Goal: Transaction & Acquisition: Book appointment/travel/reservation

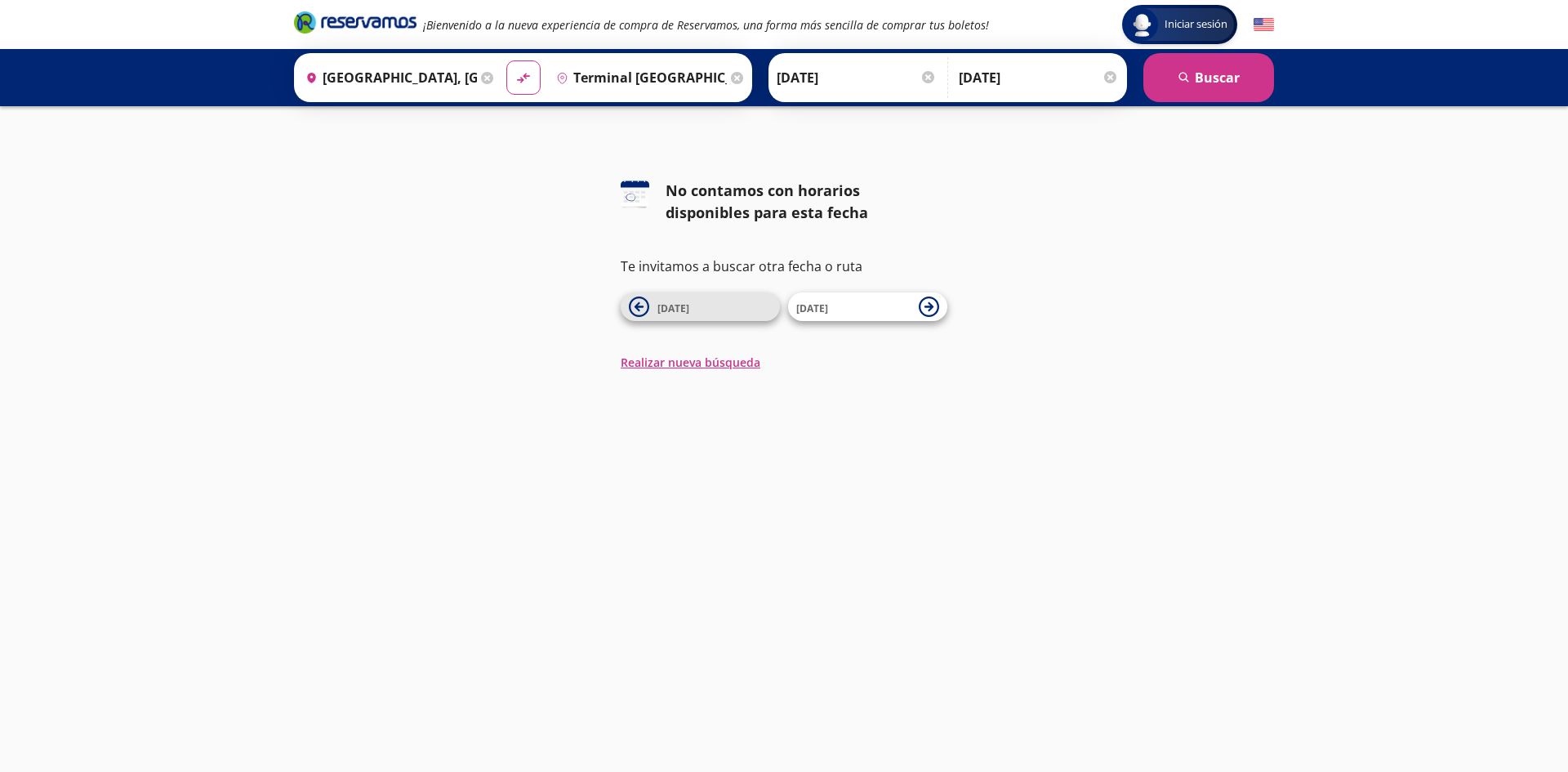
click at [706, 309] on span "[DATE]" at bounding box center [714, 307] width 114 height 20
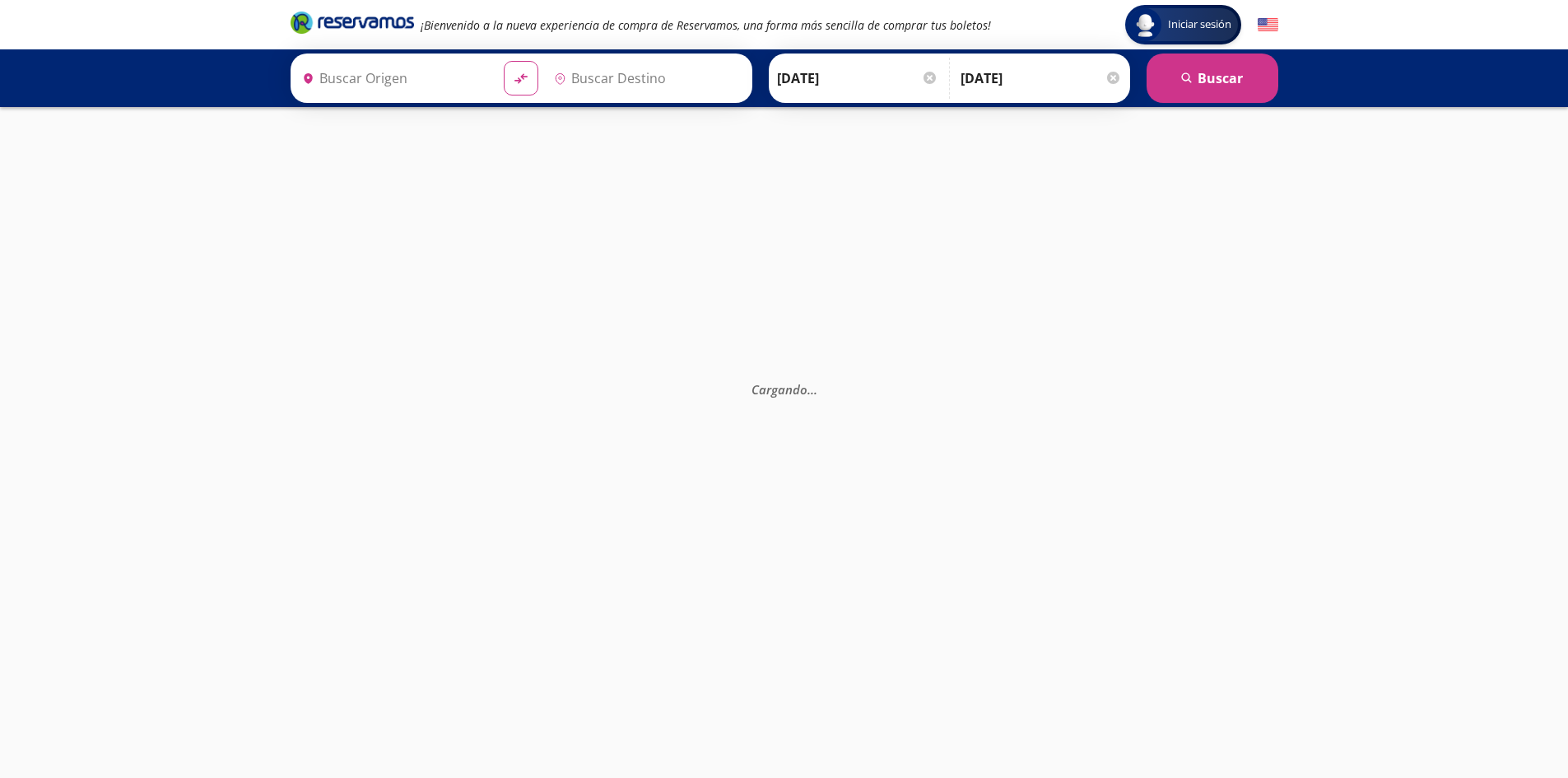
type input "[GEOGRAPHIC_DATA], [GEOGRAPHIC_DATA]"
type input "Terminal [GEOGRAPHIC_DATA], [GEOGRAPHIC_DATA]"
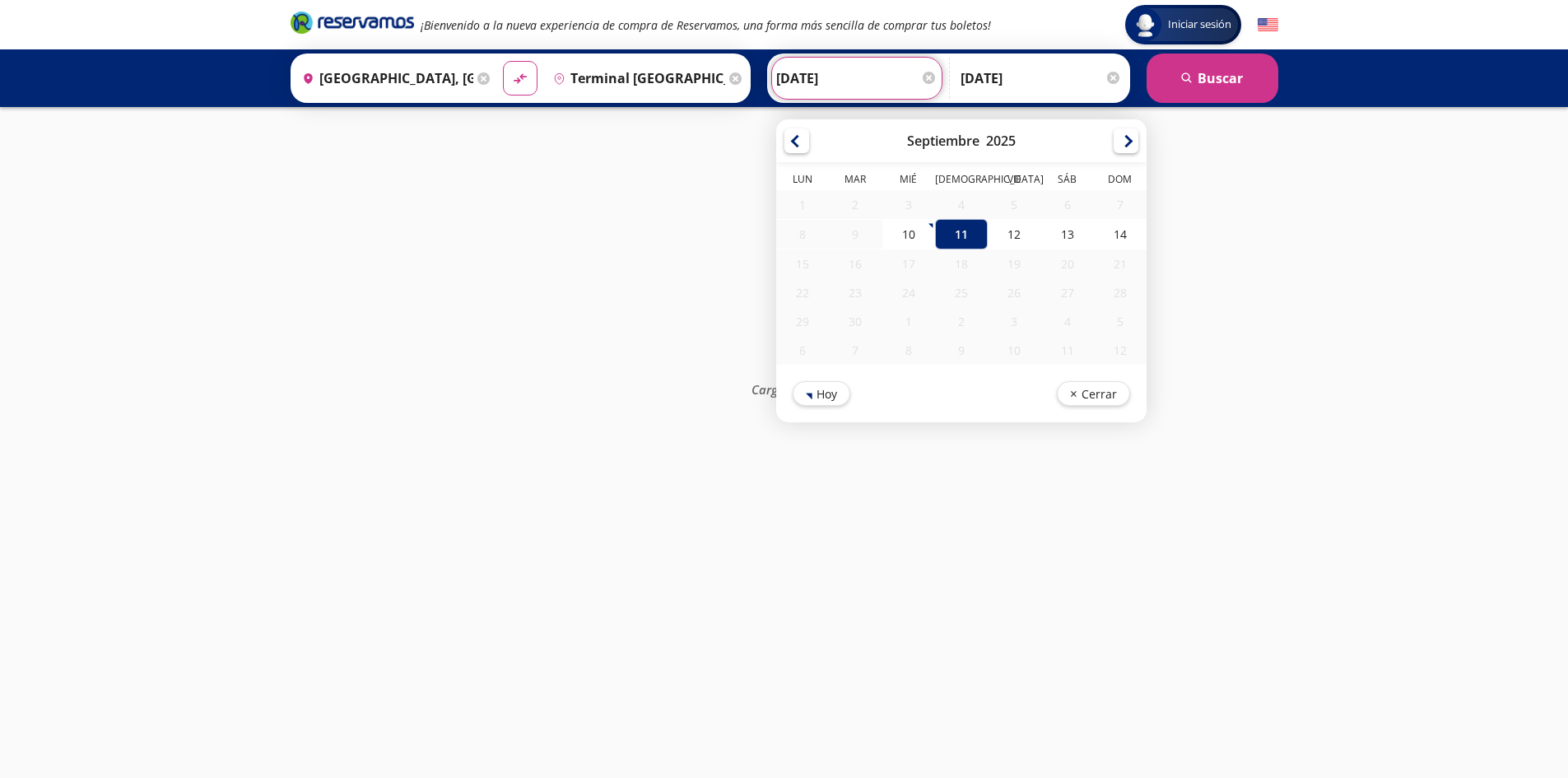
click at [867, 76] on input "11-Sep-25" at bounding box center [856, 78] width 161 height 42
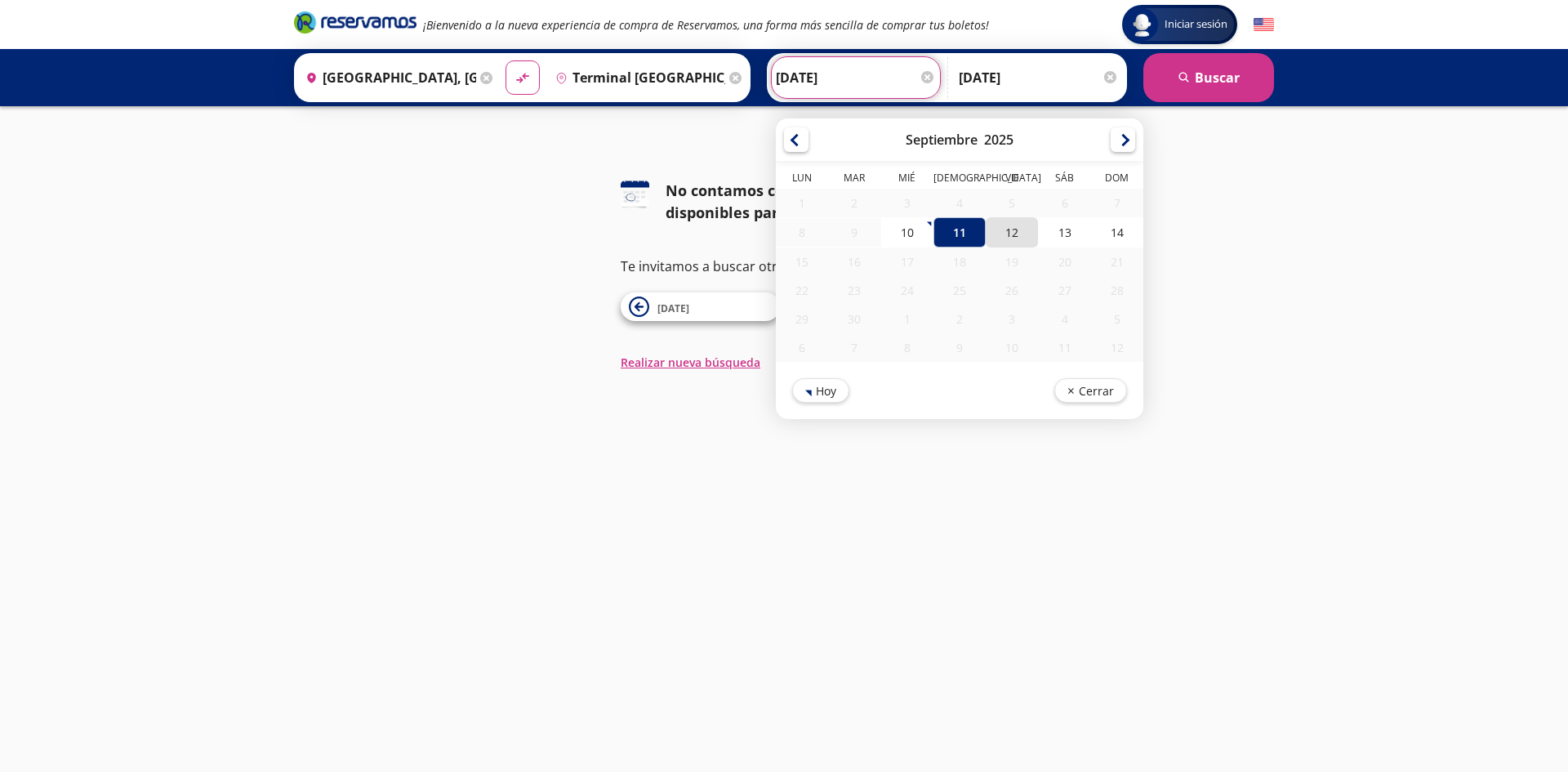
click at [1018, 237] on div "12" at bounding box center [1011, 232] width 52 height 30
type input "[DATE]"
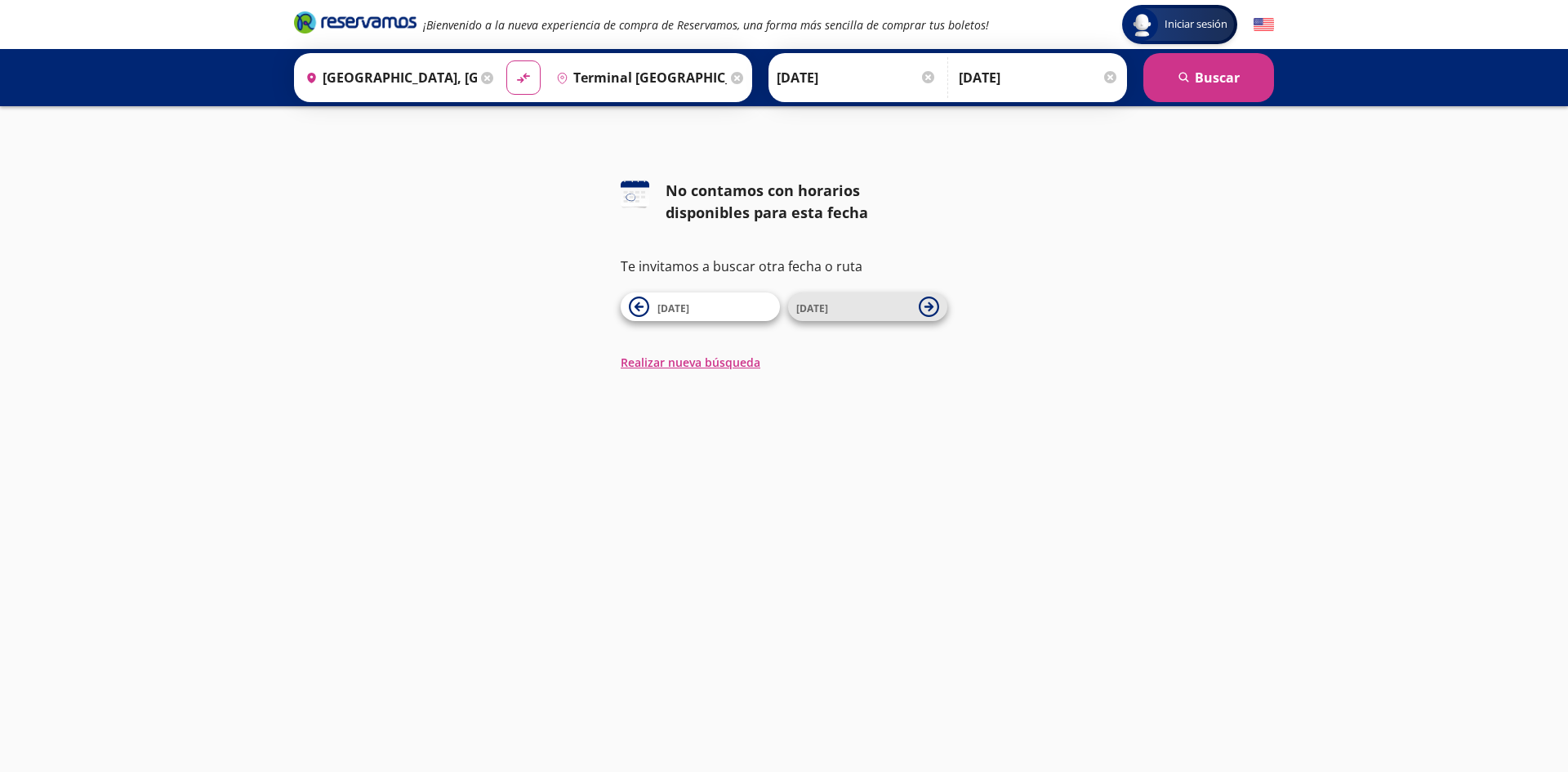
click at [847, 309] on span "12 Sep" at bounding box center [854, 307] width 114 height 20
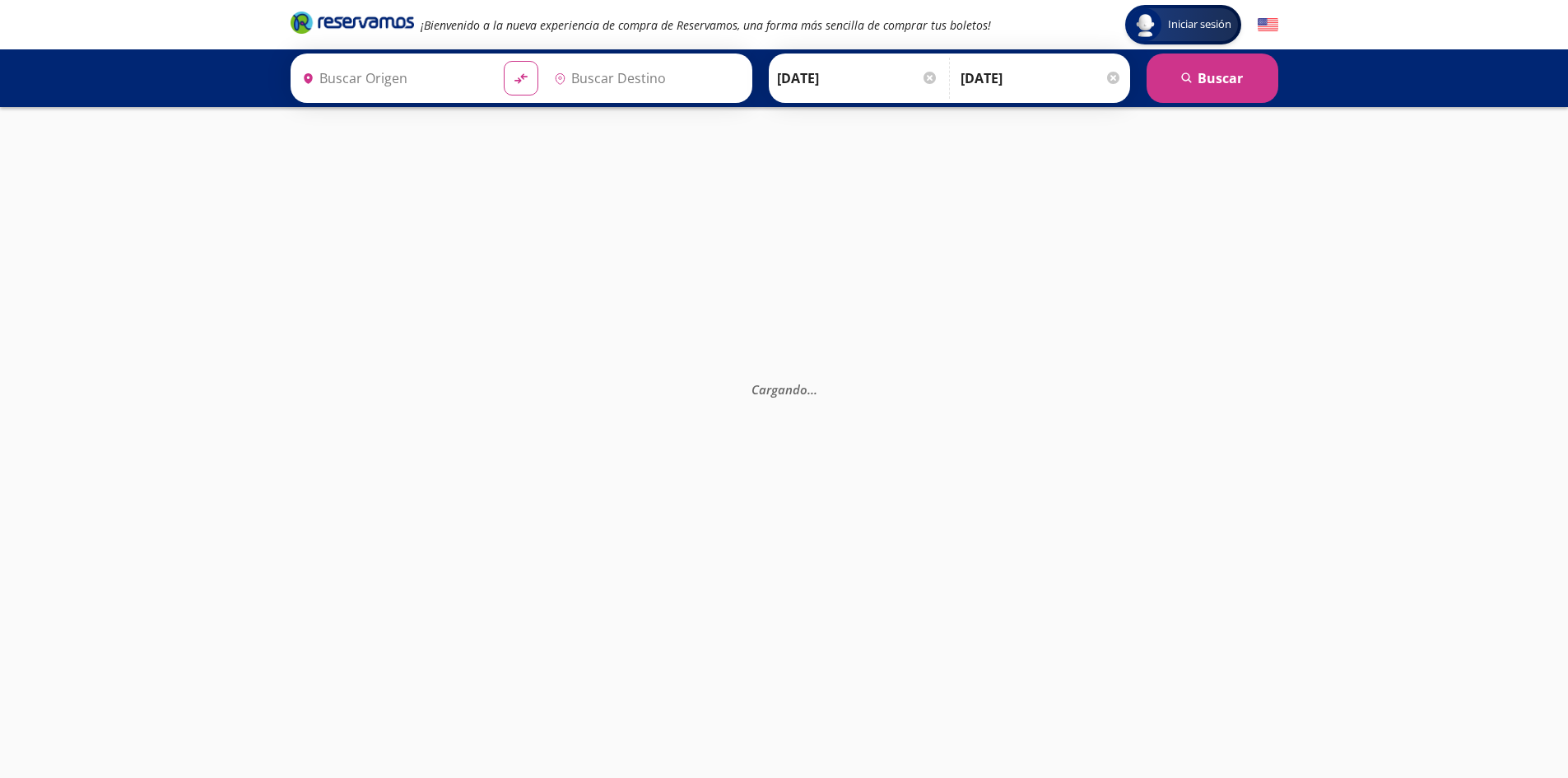
type input "Terminal [GEOGRAPHIC_DATA], [GEOGRAPHIC_DATA]"
type input "[GEOGRAPHIC_DATA], [GEOGRAPHIC_DATA]"
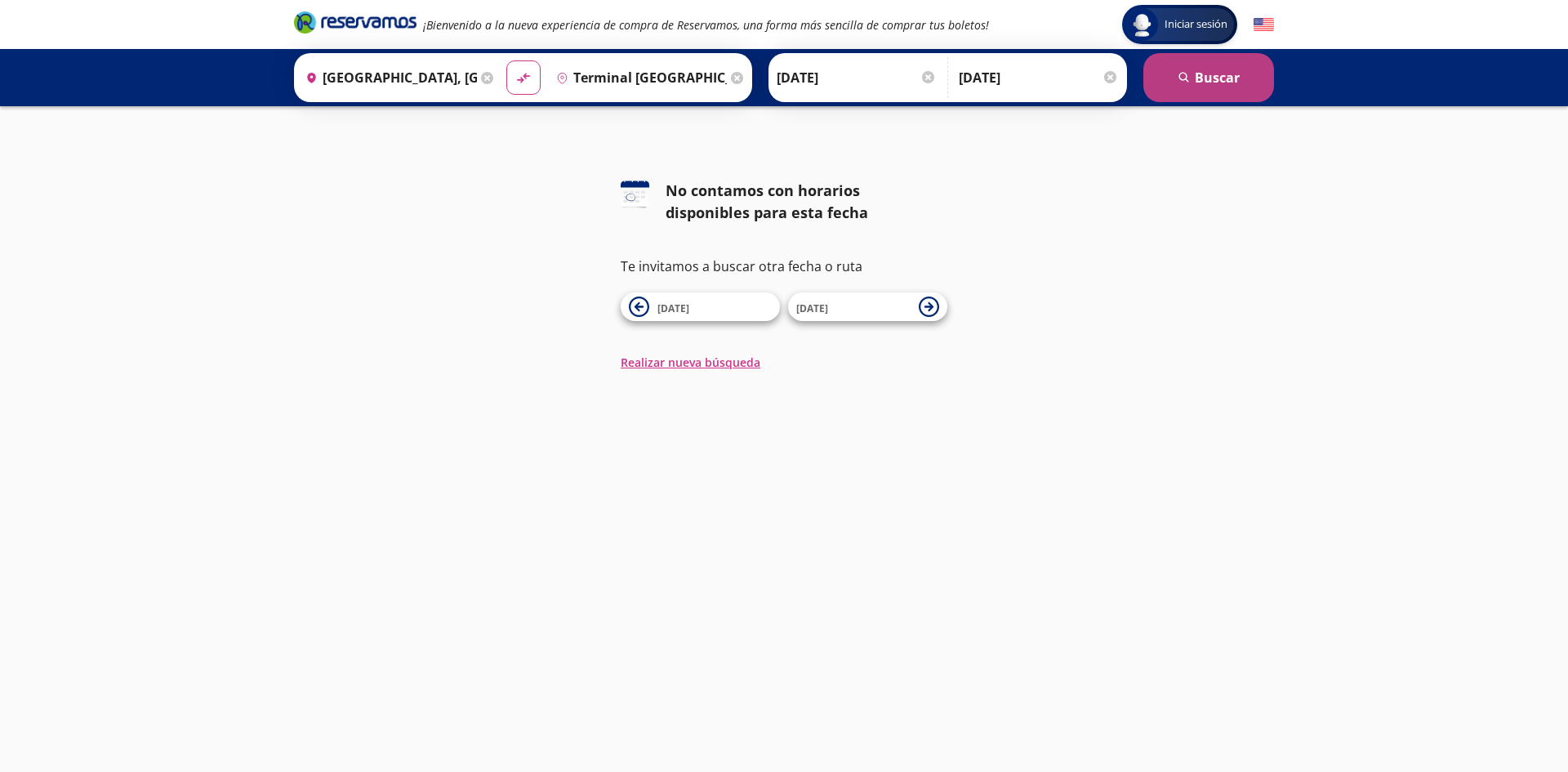
click at [1222, 66] on button "search Buscar" at bounding box center [1208, 78] width 131 height 49
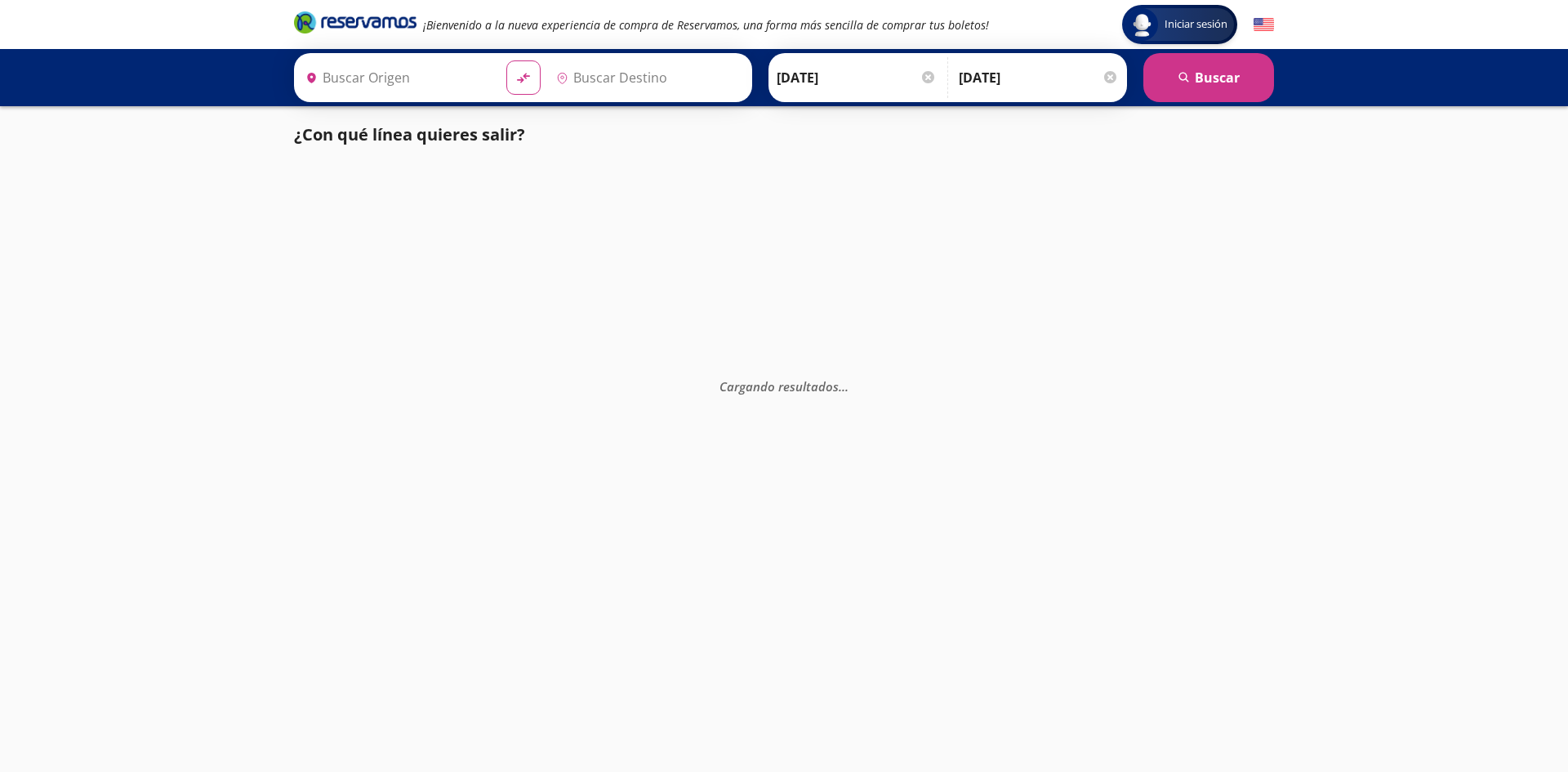
type input "[GEOGRAPHIC_DATA], [GEOGRAPHIC_DATA]"
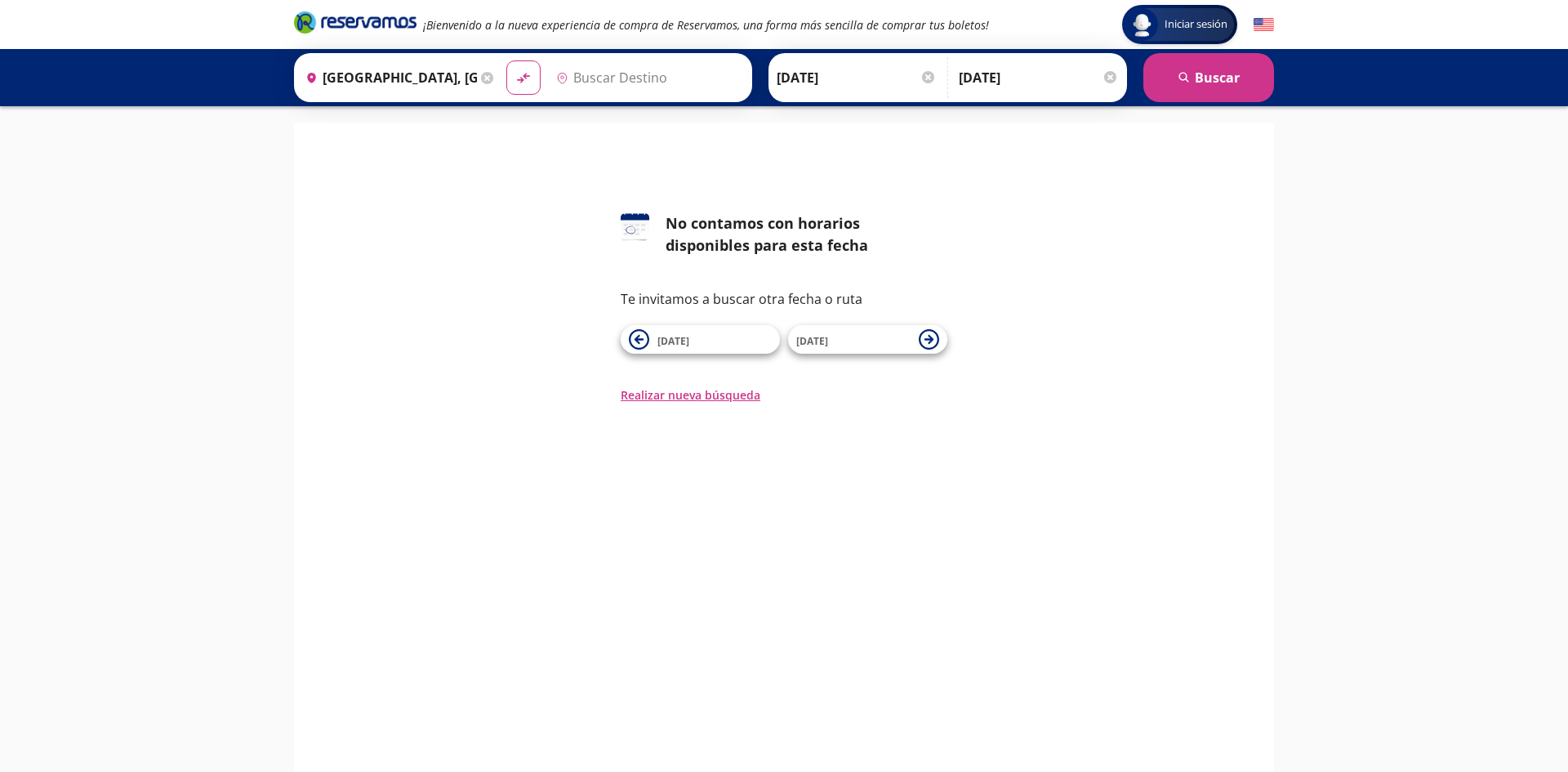
type input "Terminal [GEOGRAPHIC_DATA], [GEOGRAPHIC_DATA]"
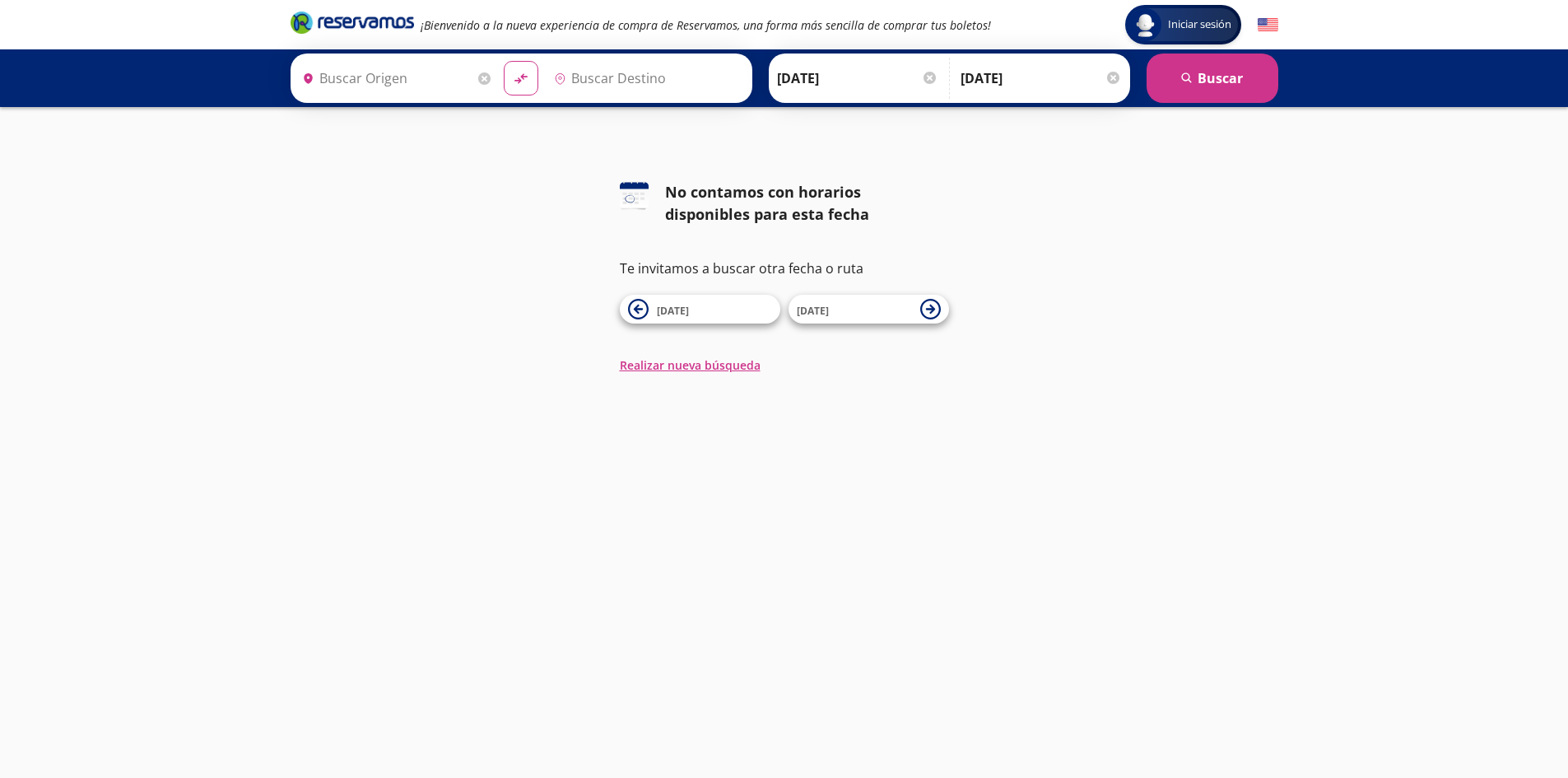
type input "[GEOGRAPHIC_DATA], [GEOGRAPHIC_DATA]"
type input "Terminal [GEOGRAPHIC_DATA], [GEOGRAPHIC_DATA]"
type input "[GEOGRAPHIC_DATA], [GEOGRAPHIC_DATA]"
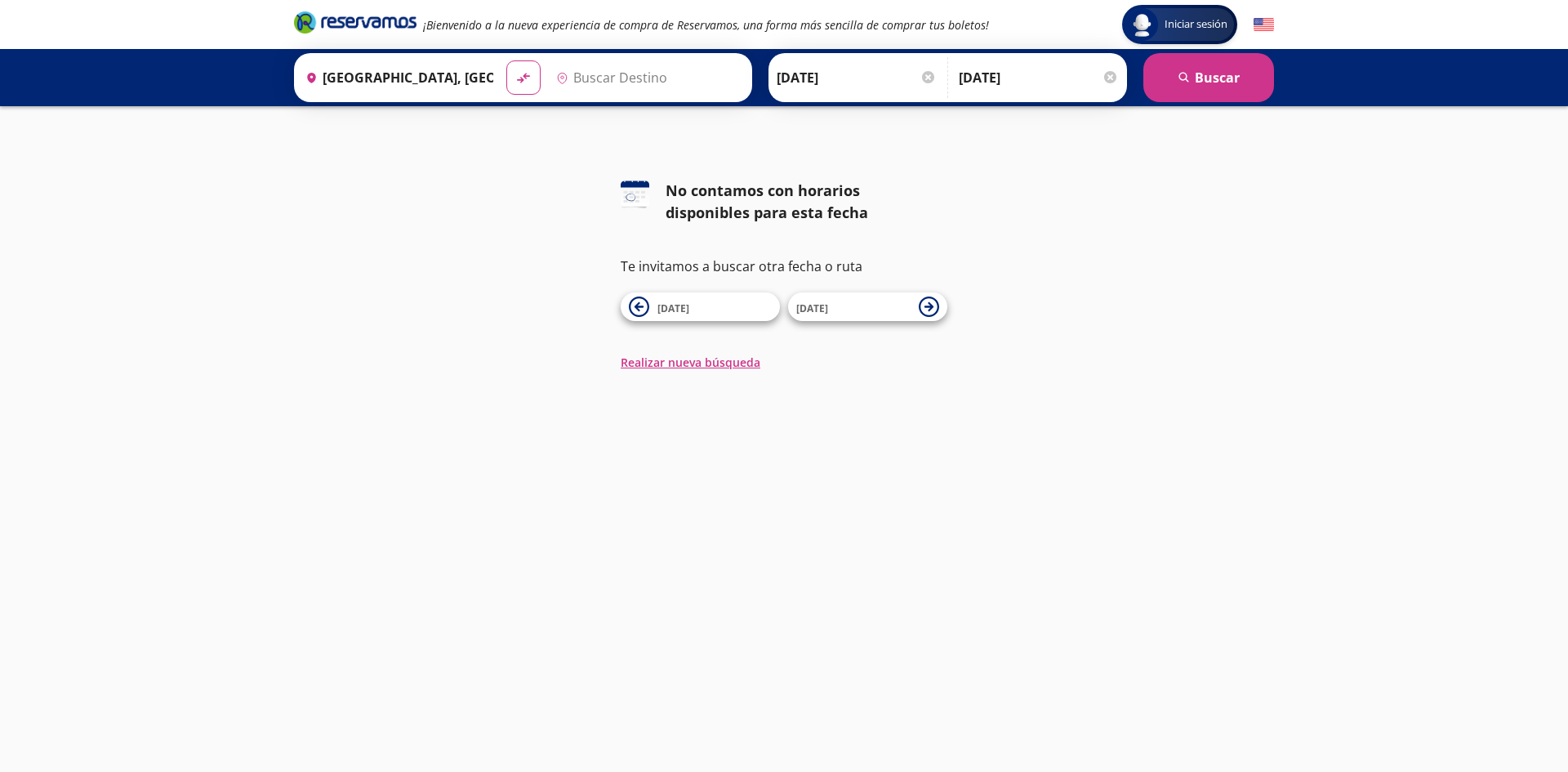
type input "Terminal [GEOGRAPHIC_DATA], [GEOGRAPHIC_DATA]"
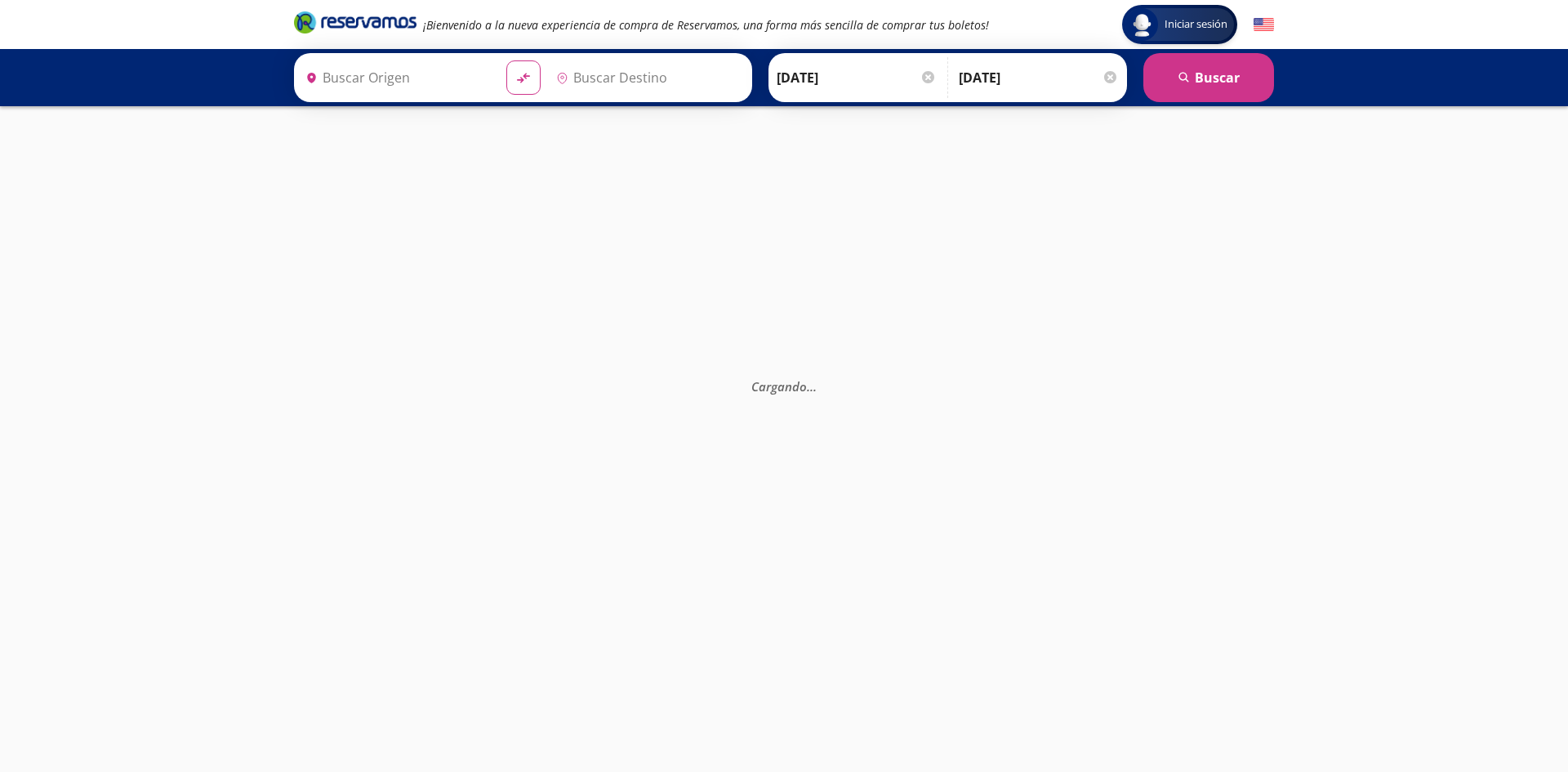
type input "[GEOGRAPHIC_DATA], [GEOGRAPHIC_DATA]"
type input "Terminal [GEOGRAPHIC_DATA], [GEOGRAPHIC_DATA]"
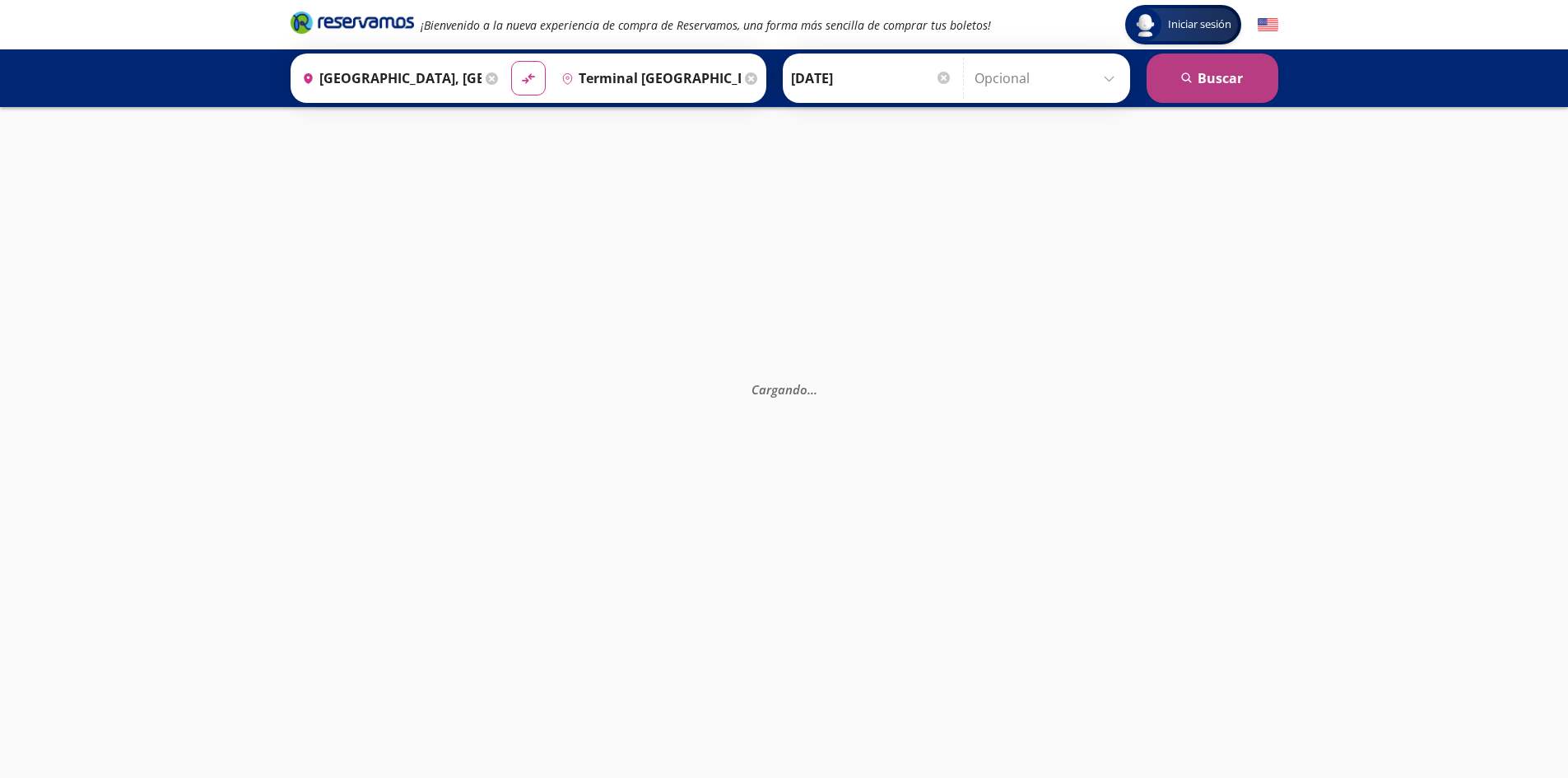
click at [1182, 85] on button "search [GEOGRAPHIC_DATA]" at bounding box center [1212, 78] width 132 height 49
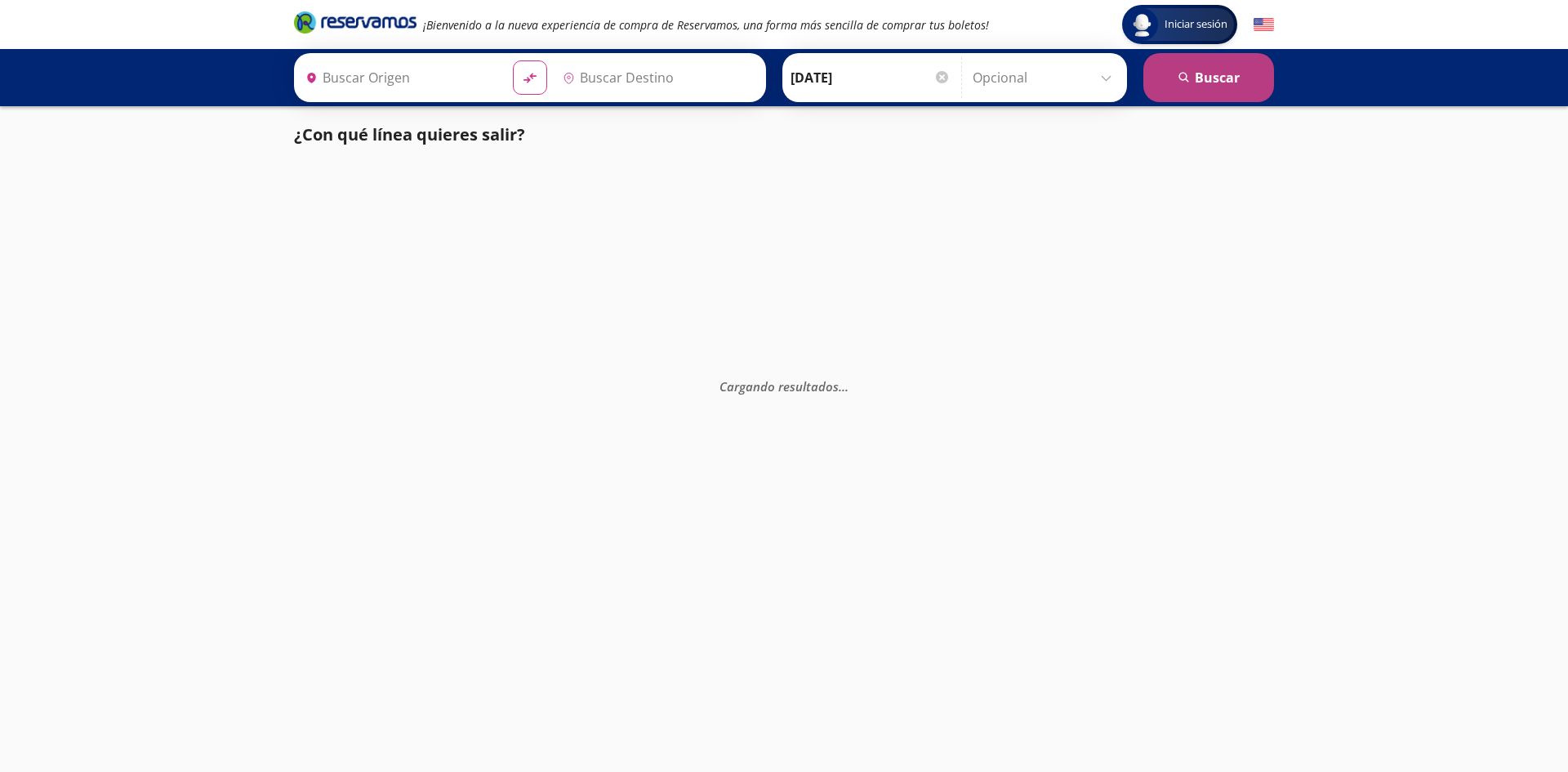
type input "[GEOGRAPHIC_DATA], [GEOGRAPHIC_DATA]"
type input "Terminal [GEOGRAPHIC_DATA], [GEOGRAPHIC_DATA]"
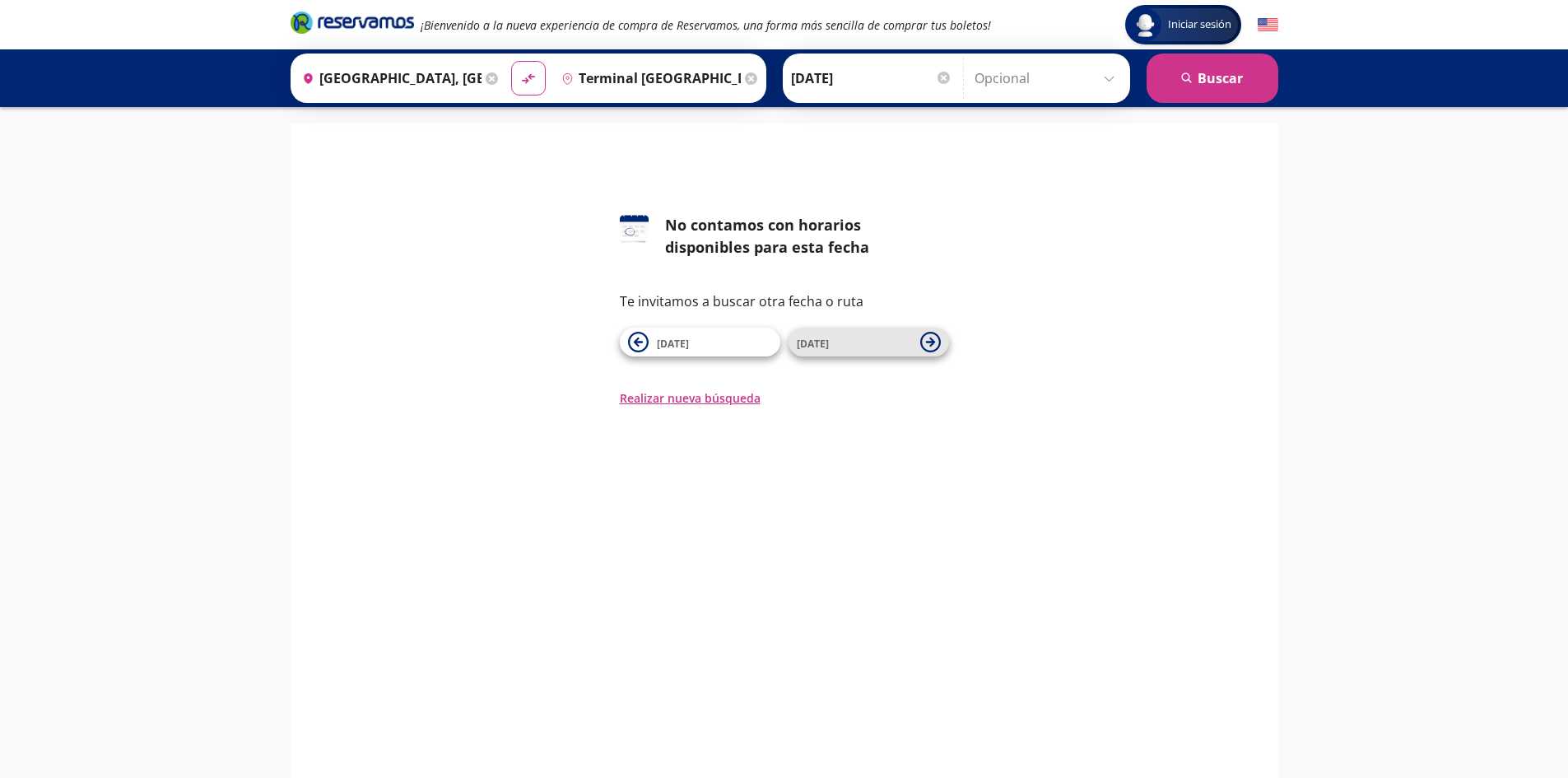
click at [815, 340] on span "[DATE]" at bounding box center [813, 343] width 32 height 14
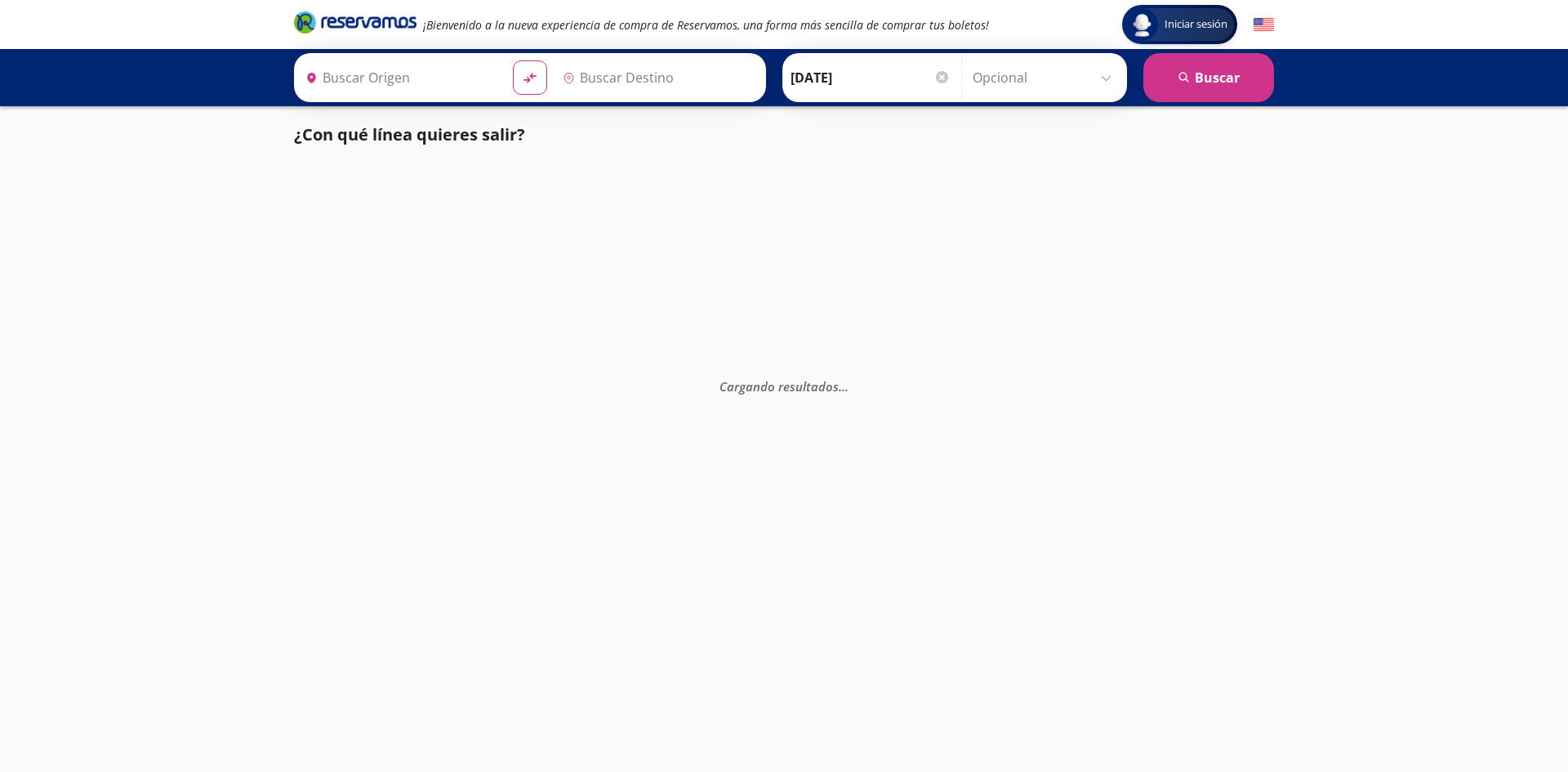
type input "[GEOGRAPHIC_DATA], [GEOGRAPHIC_DATA]"
type input "Terminal [GEOGRAPHIC_DATA], [GEOGRAPHIC_DATA]"
click at [445, 134] on p "¿Con qué línea quieres salir?" at bounding box center [409, 135] width 231 height 25
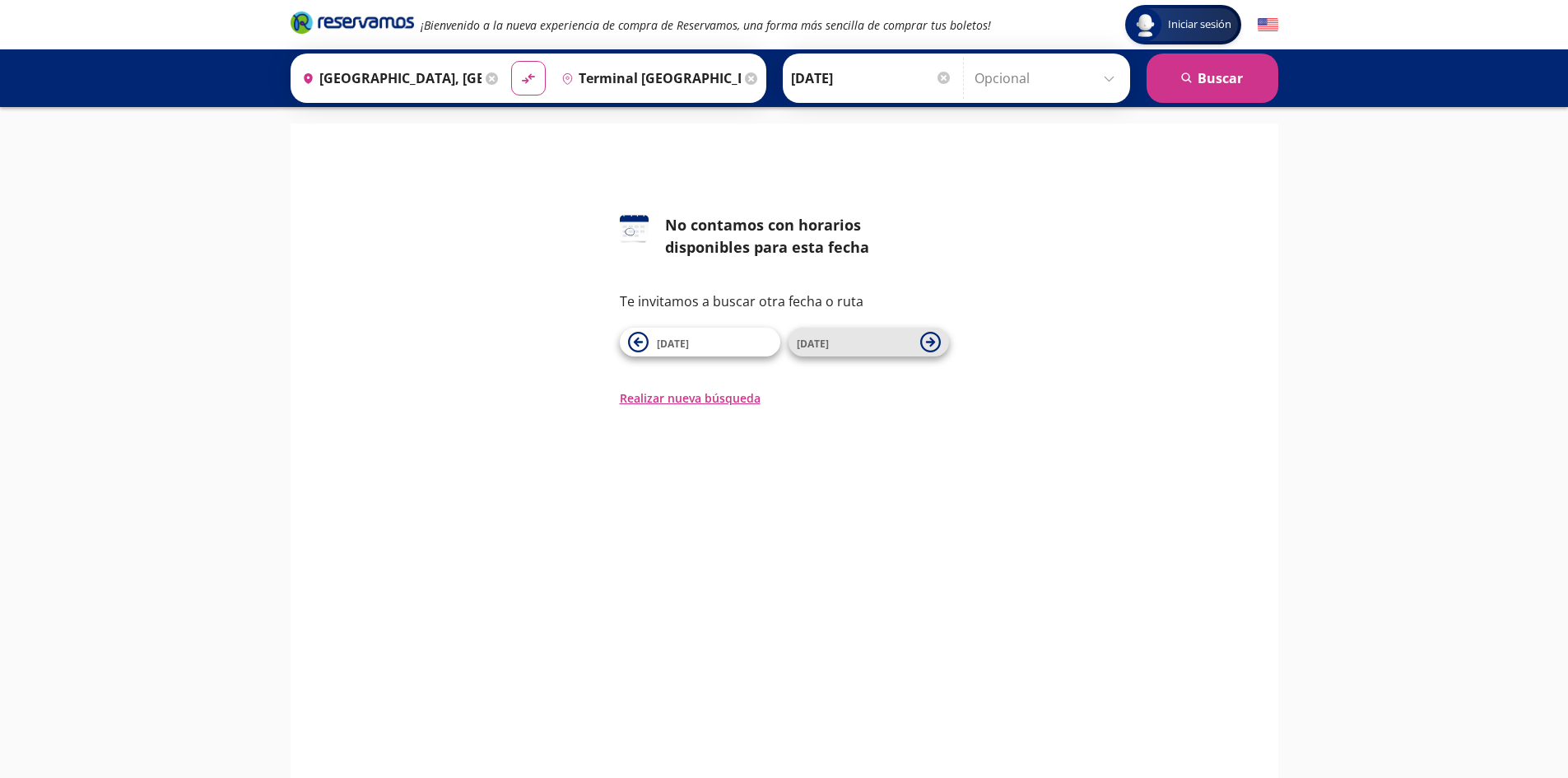
click at [943, 340] on button "14 Sep" at bounding box center [868, 341] width 160 height 29
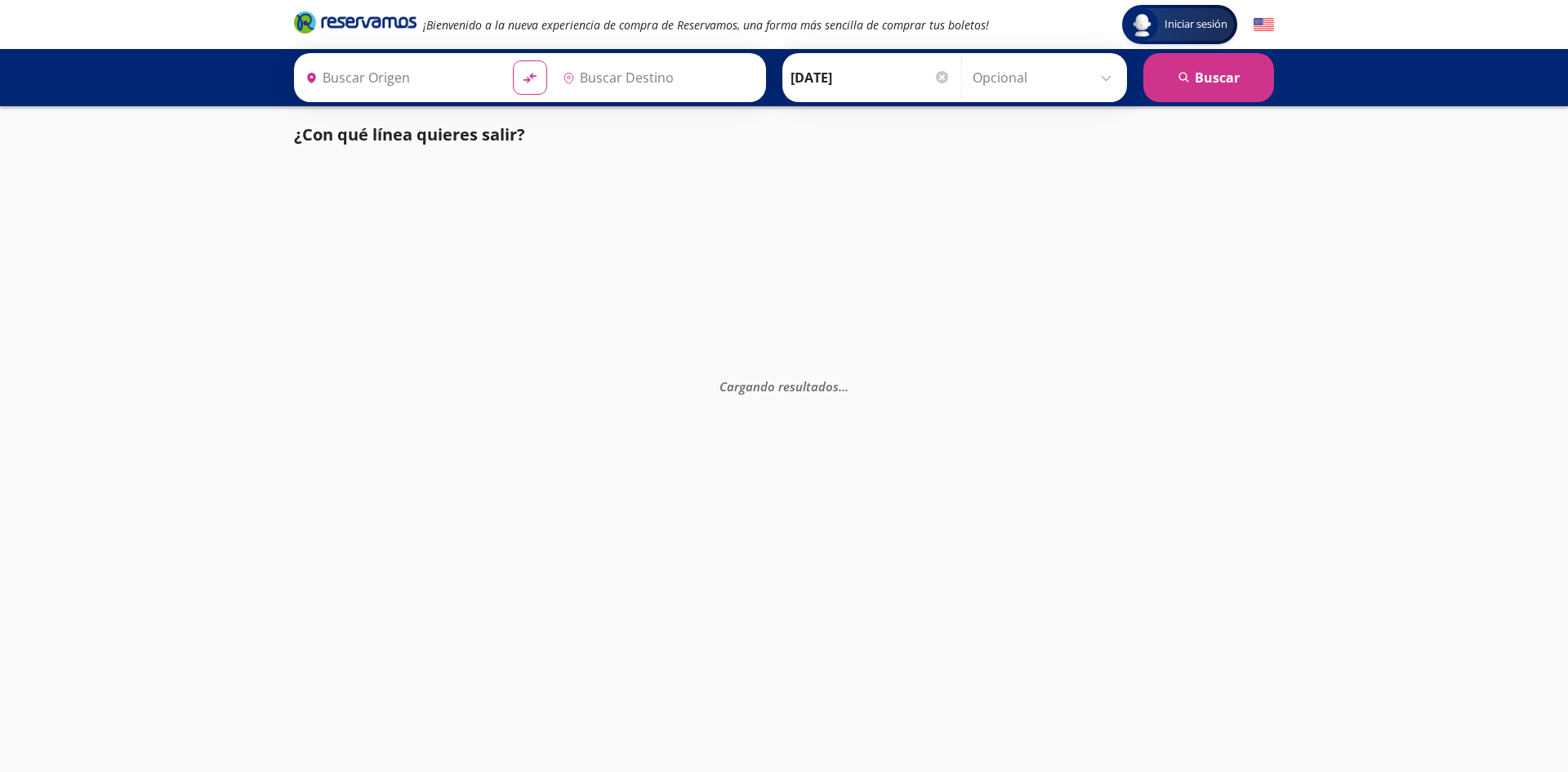
type input "[GEOGRAPHIC_DATA], [GEOGRAPHIC_DATA]"
type input "Terminal [GEOGRAPHIC_DATA], [GEOGRAPHIC_DATA]"
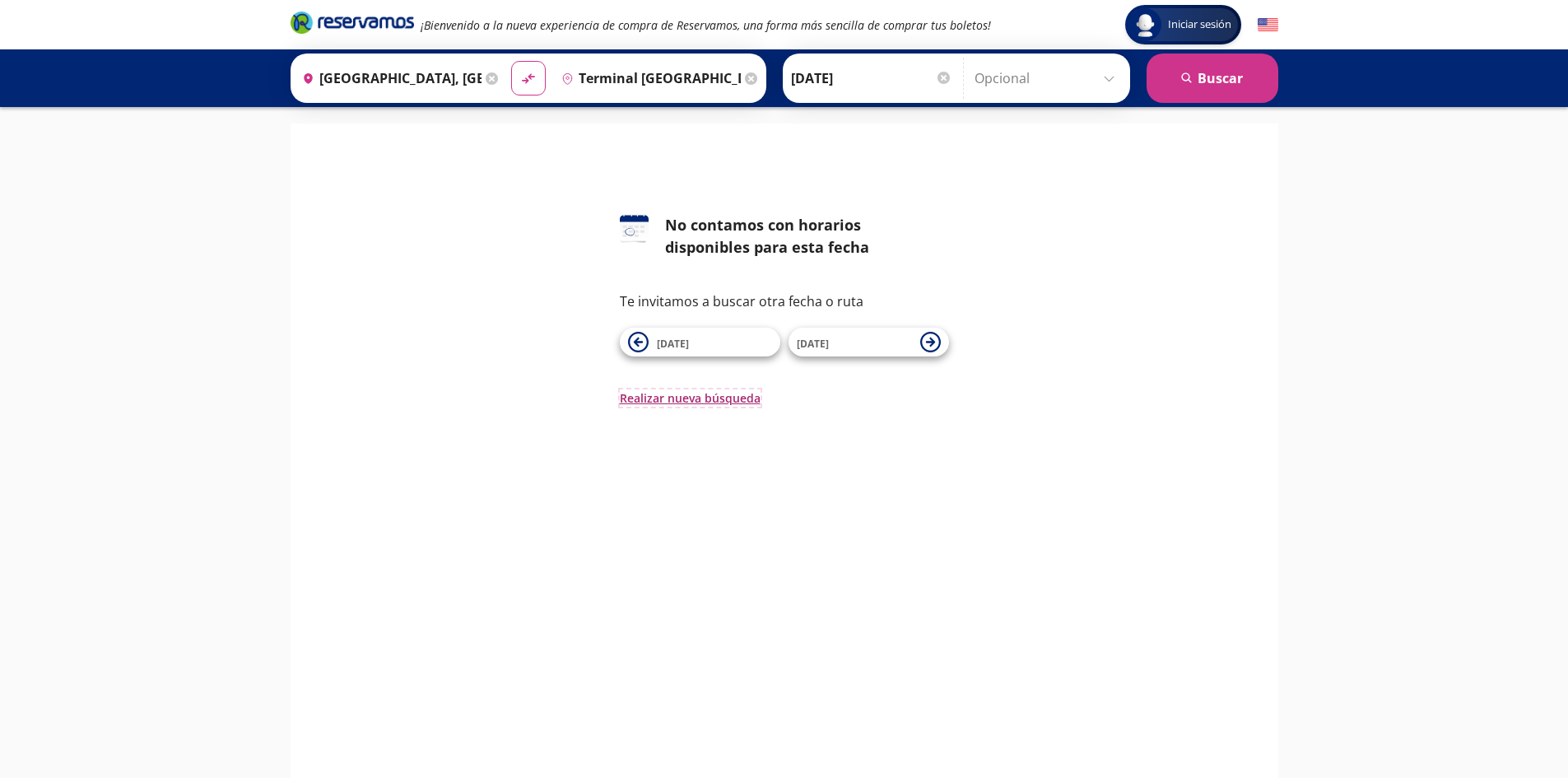
click at [731, 398] on button "Realizar nueva búsqueda" at bounding box center [690, 397] width 141 height 17
